Goal: Information Seeking & Learning: Learn about a topic

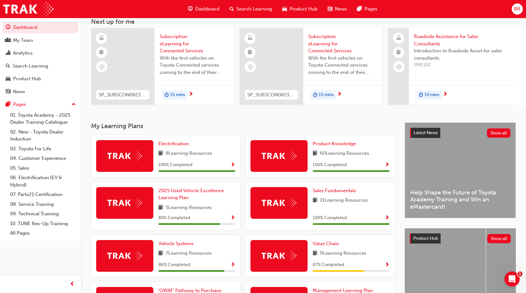
scroll to position [44, 0]
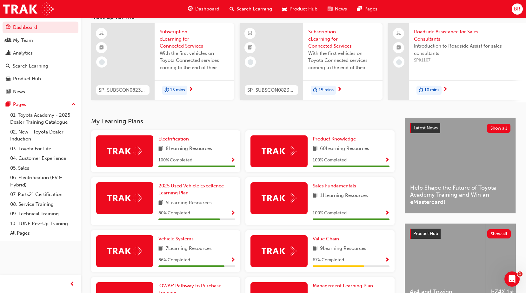
drag, startPoint x: 396, startPoint y: 184, endPoint x: 393, endPoint y: 195, distance: 11.9
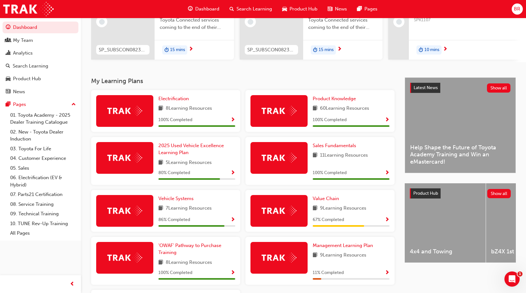
scroll to position [107, 0]
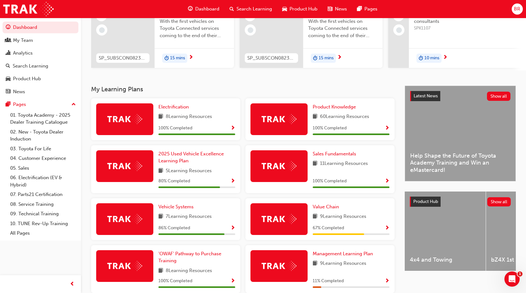
drag, startPoint x: 394, startPoint y: 204, endPoint x: 185, endPoint y: 197, distance: 208.7
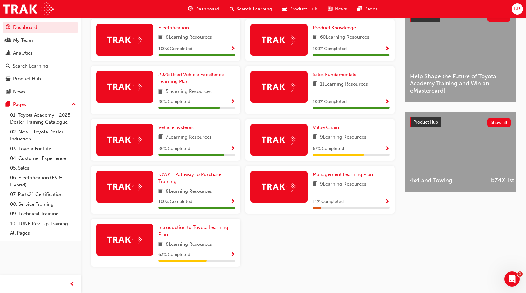
scroll to position [163, 0]
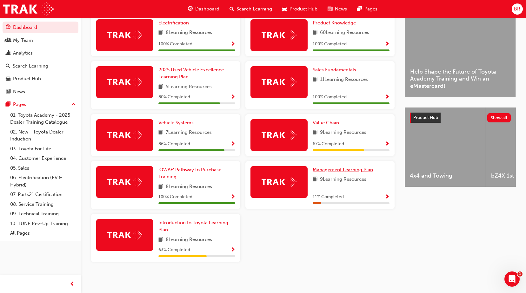
click at [346, 170] on span "Management Learning Plan" at bounding box center [343, 170] width 60 height 6
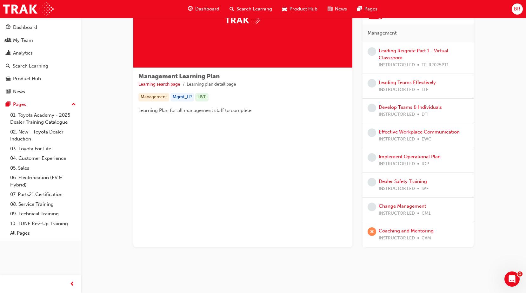
scroll to position [61, 0]
click at [396, 229] on link "Coaching and Mentoring" at bounding box center [406, 231] width 55 height 6
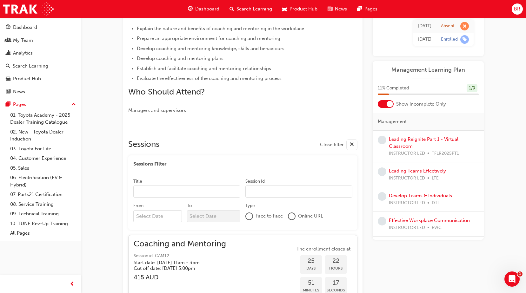
scroll to position [100, 0]
